Goal: Information Seeking & Learning: Understand process/instructions

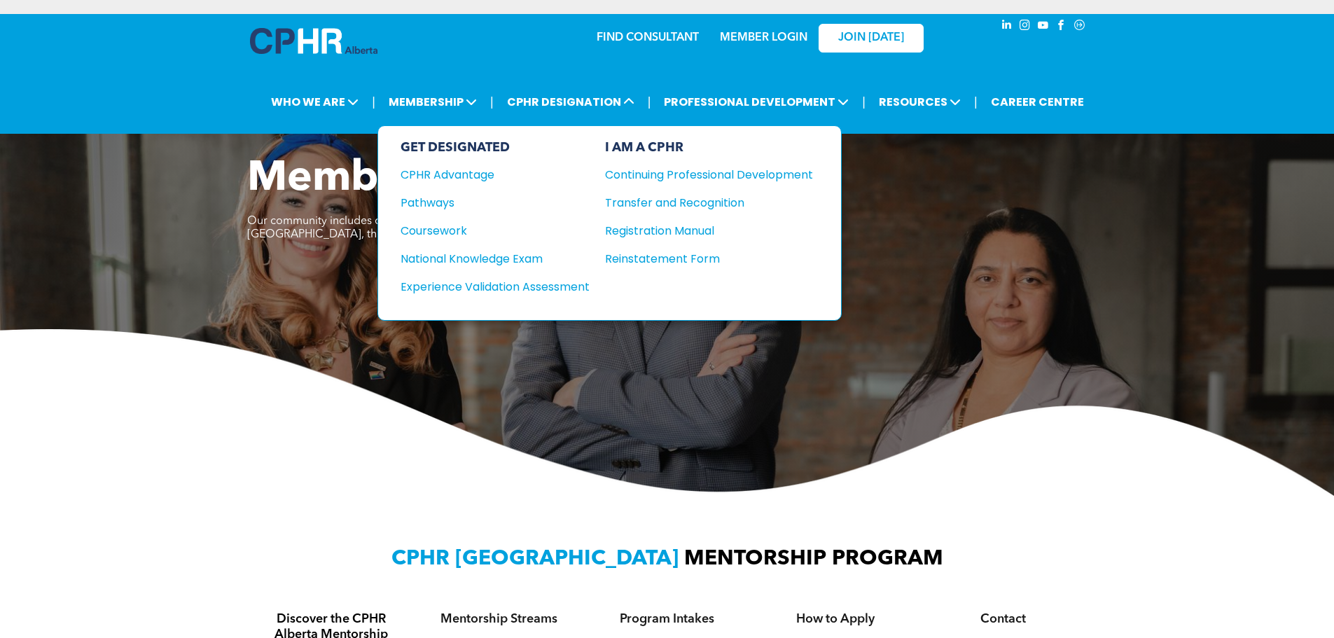
click at [427, 209] on div "Pathways" at bounding box center [486, 203] width 170 height 18
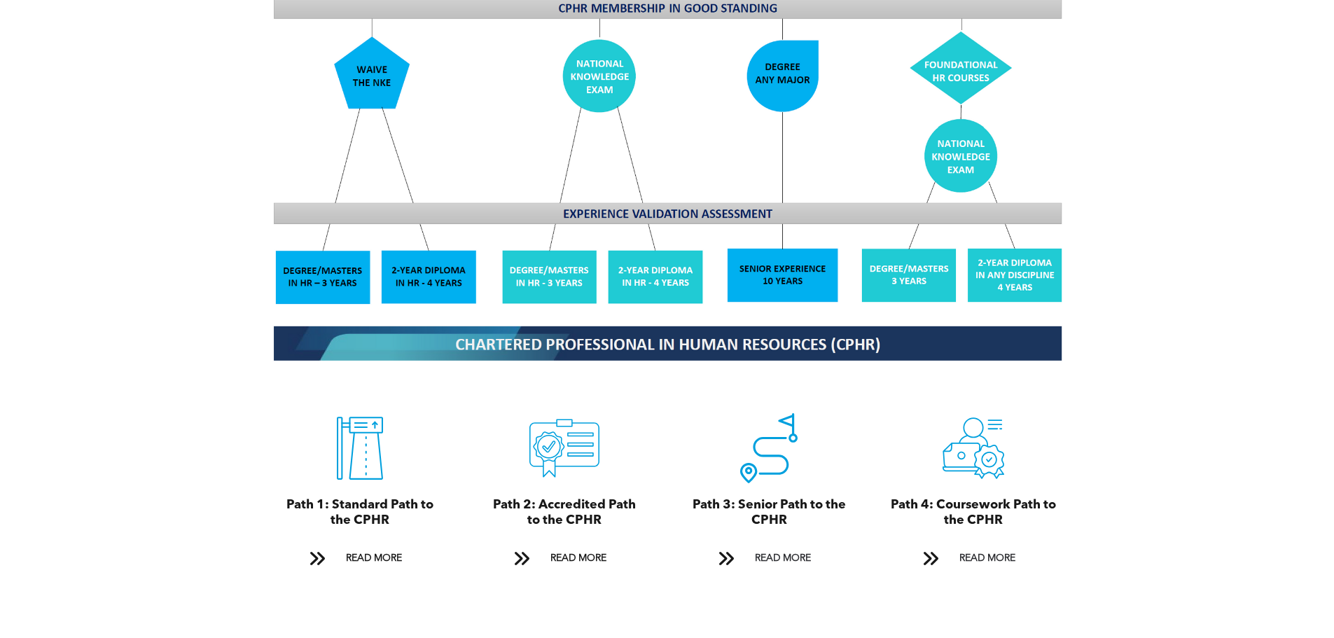
scroll to position [1401, 0]
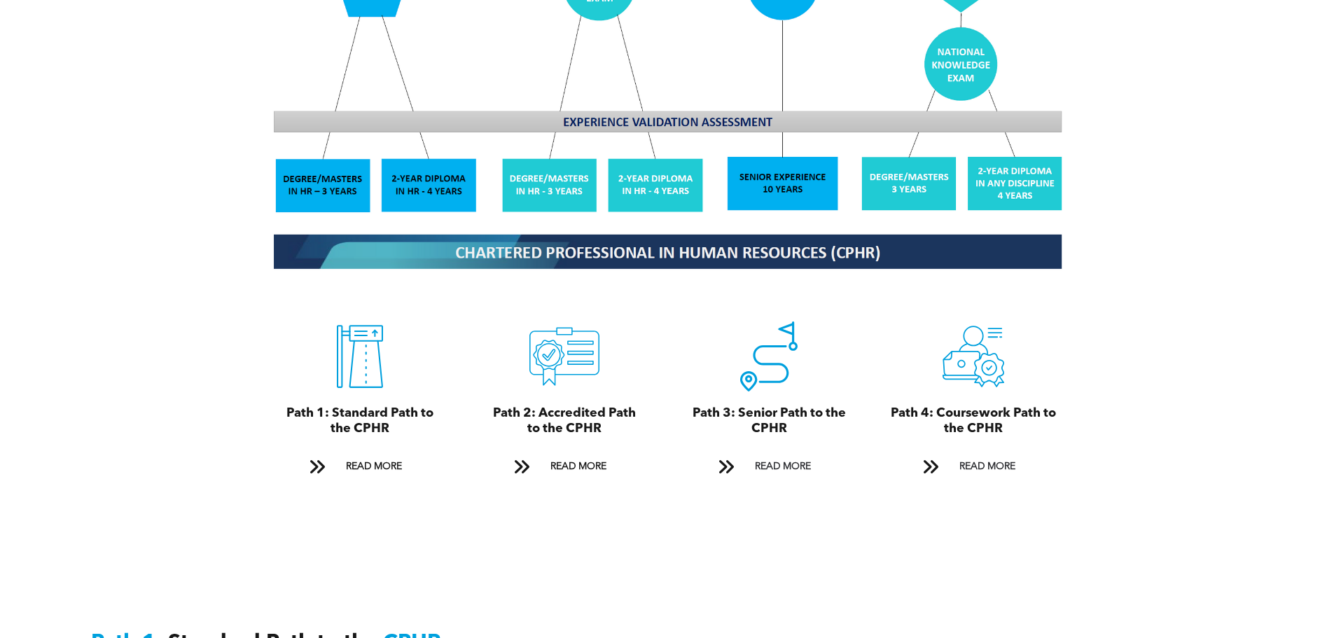
click at [371, 455] on span "READ MORE" at bounding box center [374, 467] width 66 height 26
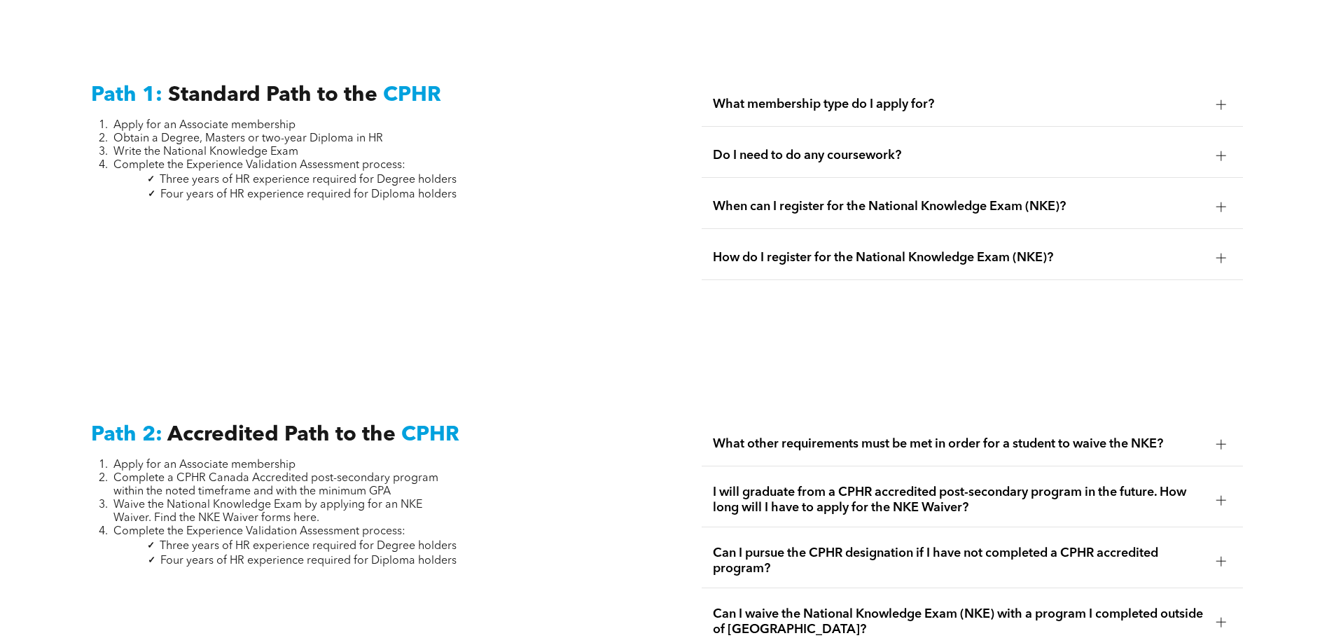
scroll to position [1950, 0]
click at [1210, 91] on div "What membership type do I apply for?" at bounding box center [972, 103] width 541 height 44
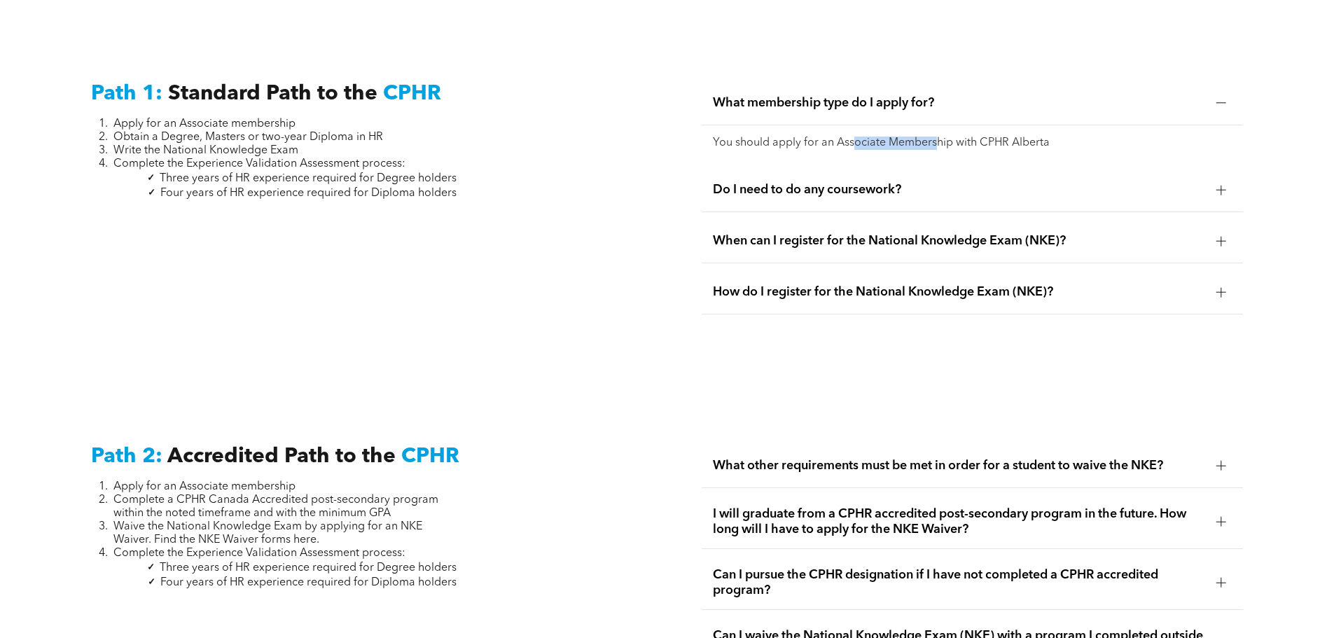
drag, startPoint x: 853, startPoint y: 121, endPoint x: 939, endPoint y: 125, distance: 85.6
click at [939, 137] on p "You should apply for an Associate Membership with CPHR Alberta" at bounding box center [972, 143] width 519 height 13
click at [1214, 179] on div at bounding box center [1221, 189] width 21 height 21
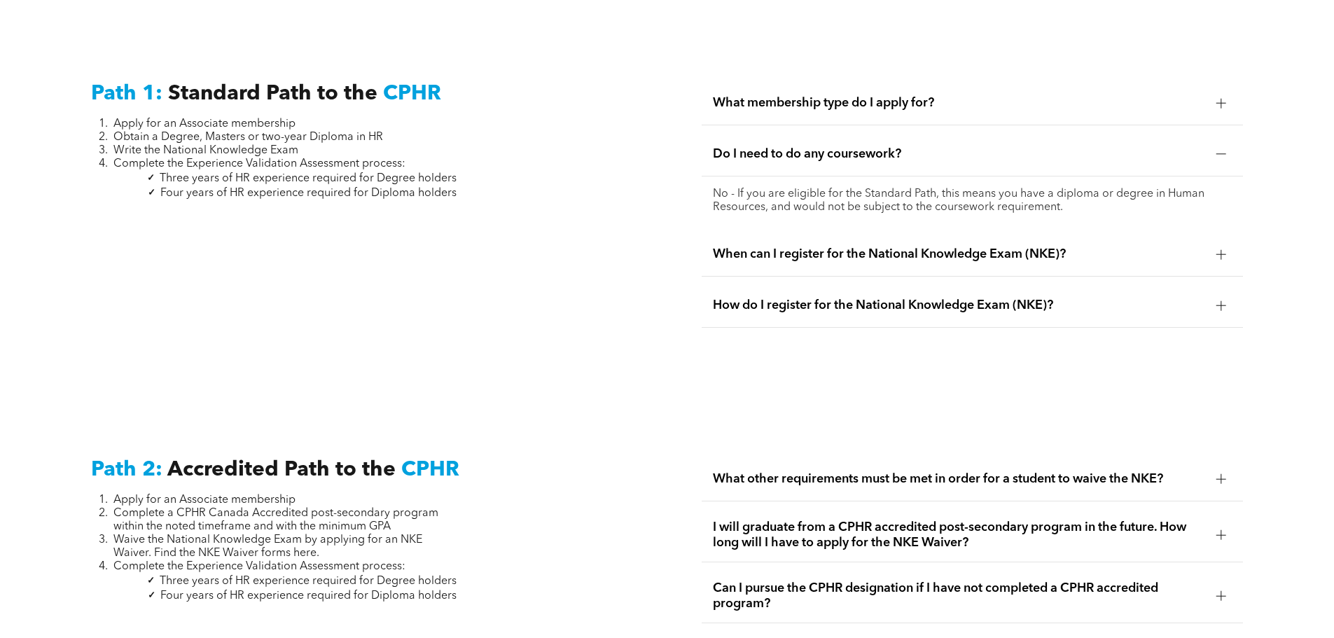
click at [1212, 244] on div at bounding box center [1221, 254] width 21 height 21
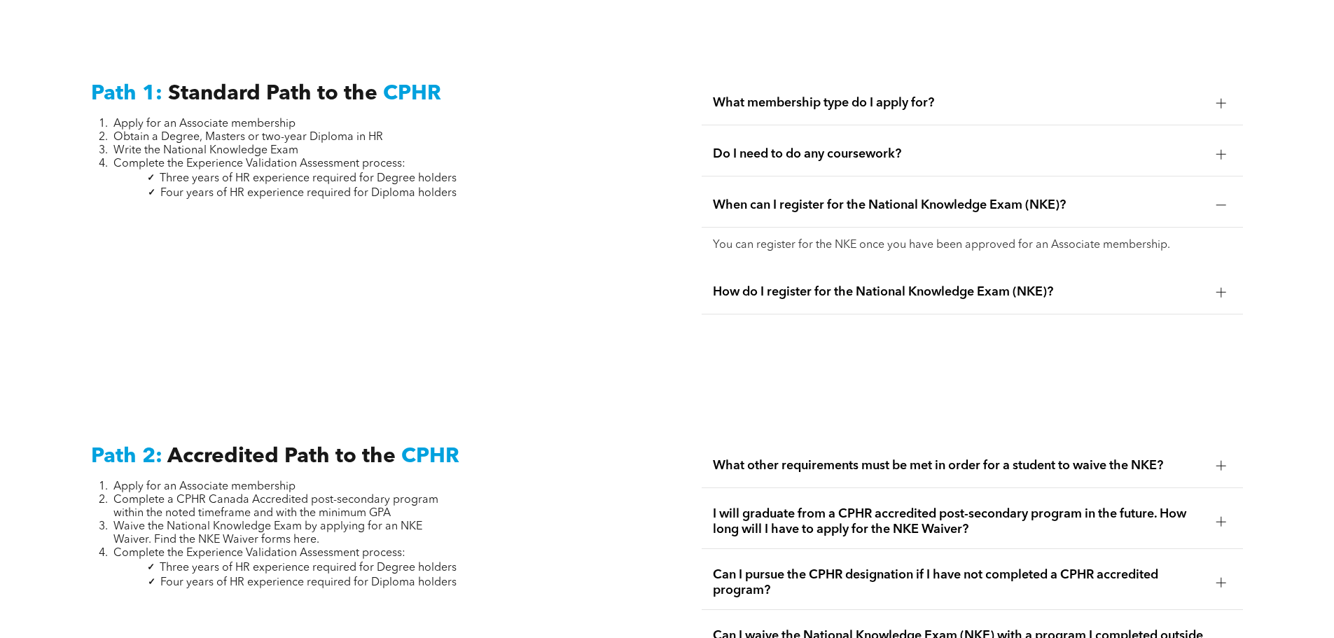
click at [1220, 287] on div at bounding box center [1222, 292] width 10 height 10
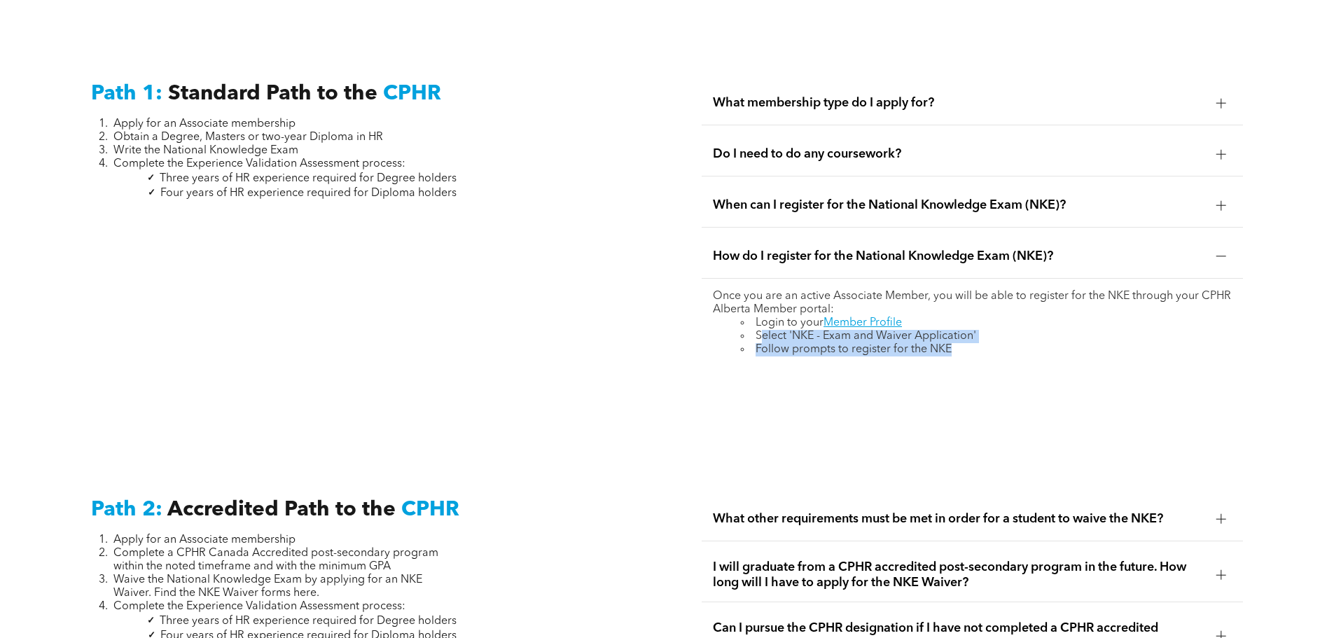
drag, startPoint x: 762, startPoint y: 324, endPoint x: 955, endPoint y: 332, distance: 192.8
click at [955, 332] on ul "Login to your Member Profile Select 'NKE - Exam and Waiver Application' Follow …" at bounding box center [972, 337] width 519 height 40
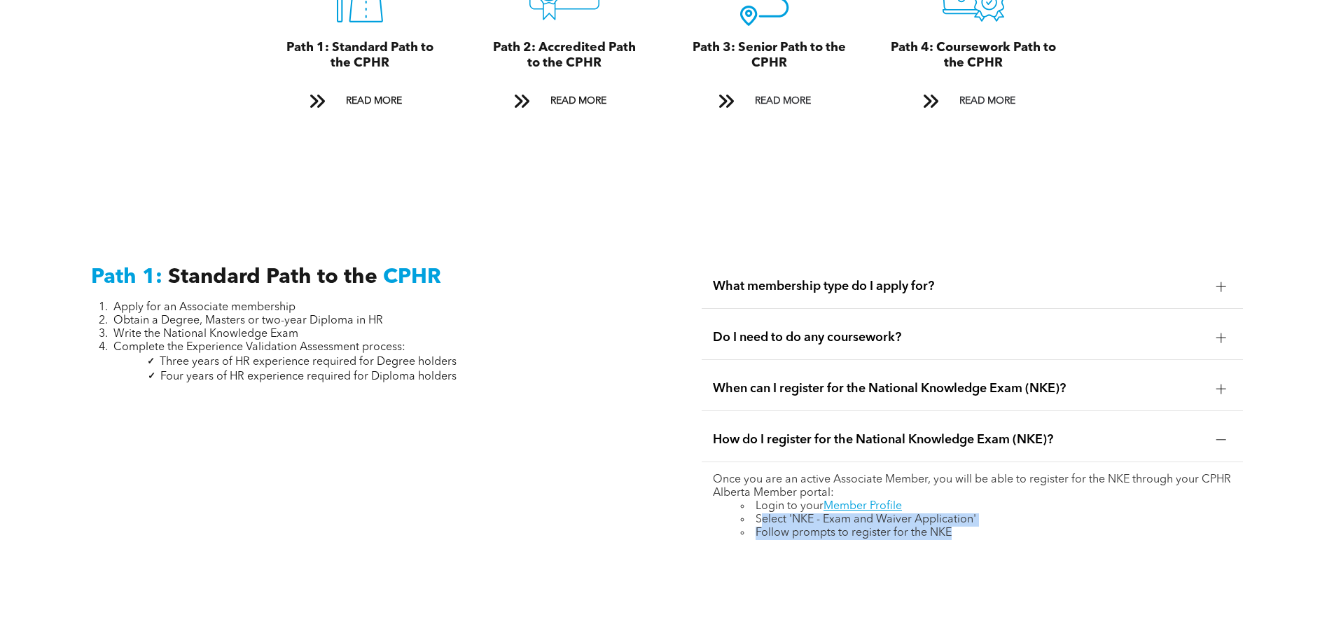
scroll to position [1833, 0]
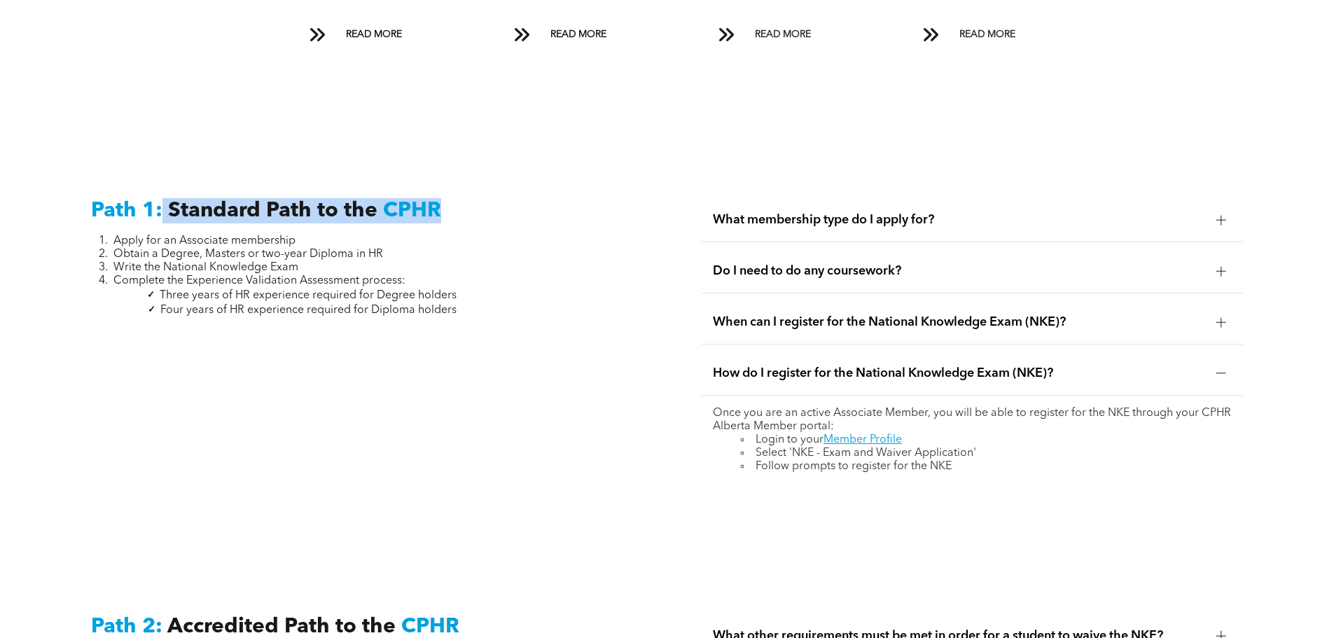
drag, startPoint x: 162, startPoint y: 202, endPoint x: 438, endPoint y: 198, distance: 276.7
click at [438, 198] on h3 "Path 1: Standard Path to the CPHR" at bounding box center [302, 210] width 422 height 25
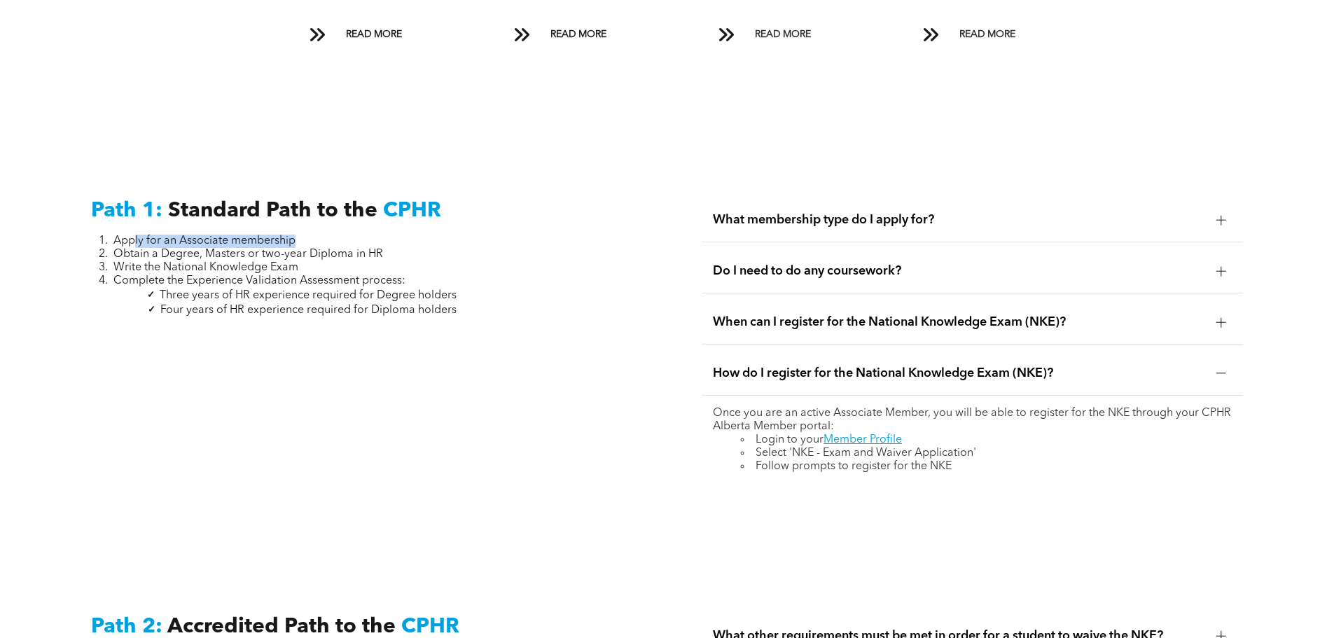
drag, startPoint x: 133, startPoint y: 223, endPoint x: 321, endPoint y: 222, distance: 188.4
click at [321, 235] on li "Apply for an Associate membership" at bounding box center [284, 241] width 343 height 13
drag, startPoint x: 142, startPoint y: 237, endPoint x: 278, endPoint y: 236, distance: 135.9
click at [278, 249] on span "Obtain a Degree, Masters or two-year Diploma in HR" at bounding box center [248, 254] width 270 height 11
drag, startPoint x: 150, startPoint y: 248, endPoint x: 307, endPoint y: 250, distance: 157.6
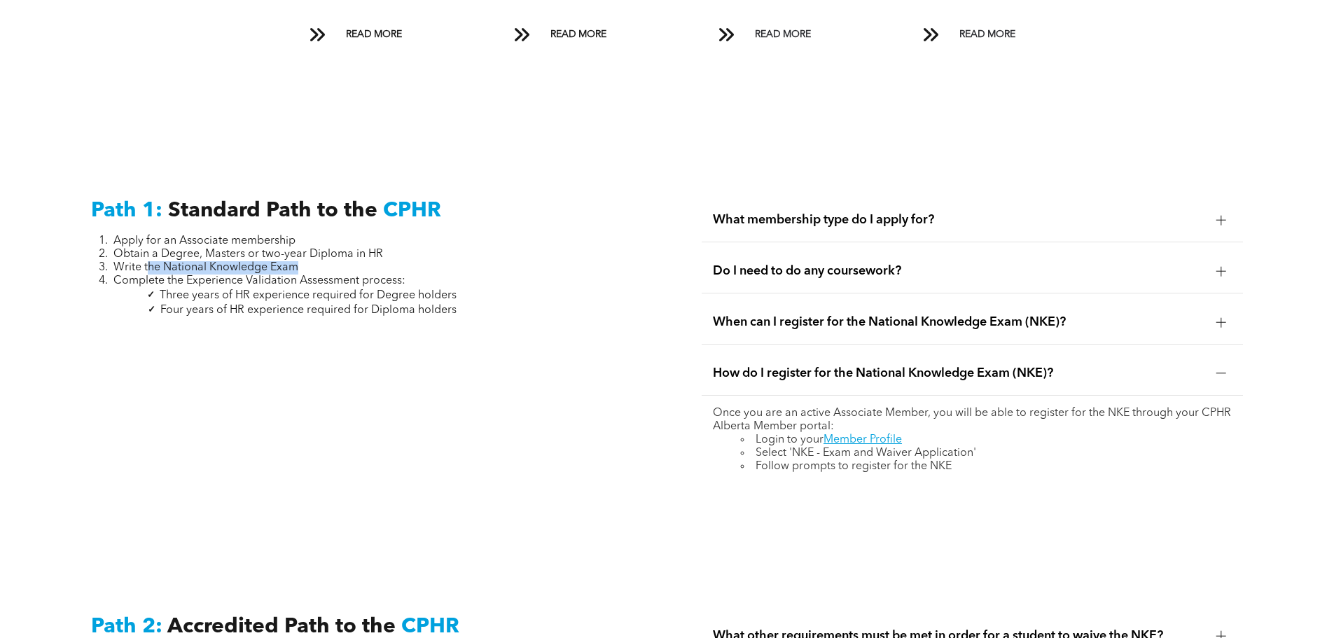
click at [307, 261] on li "Write the National Knowledge Exam" at bounding box center [284, 267] width 343 height 13
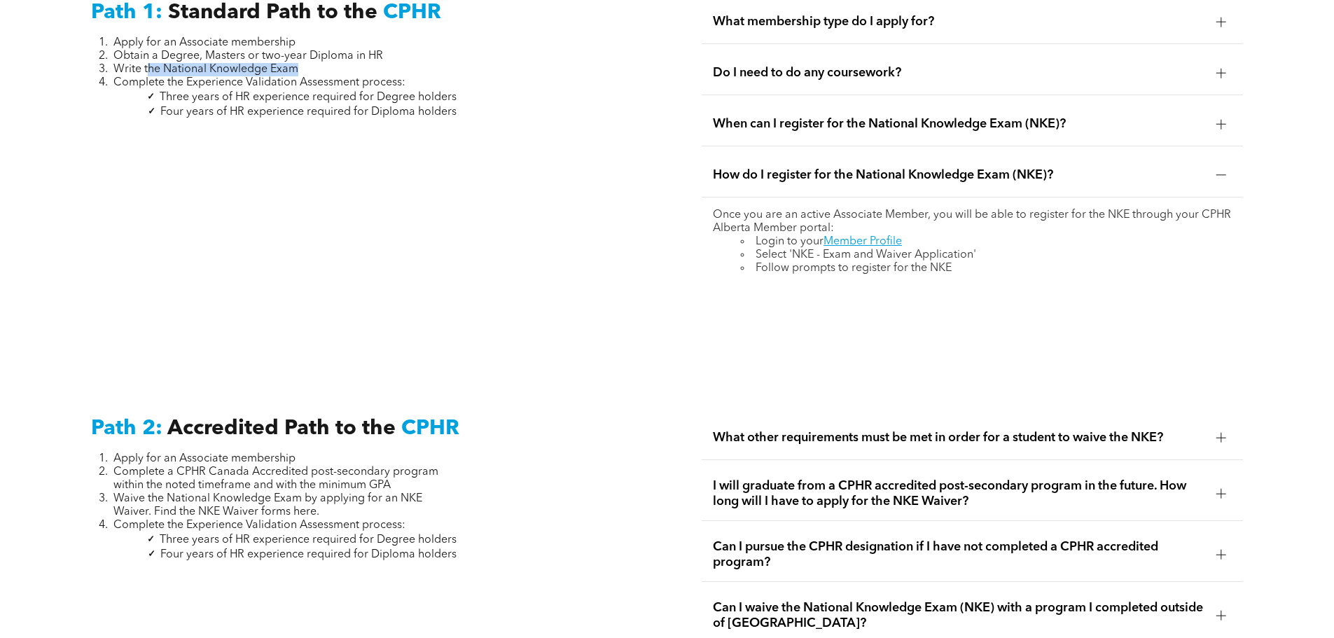
scroll to position [1997, 0]
